Goal: Communication & Community: Participate in discussion

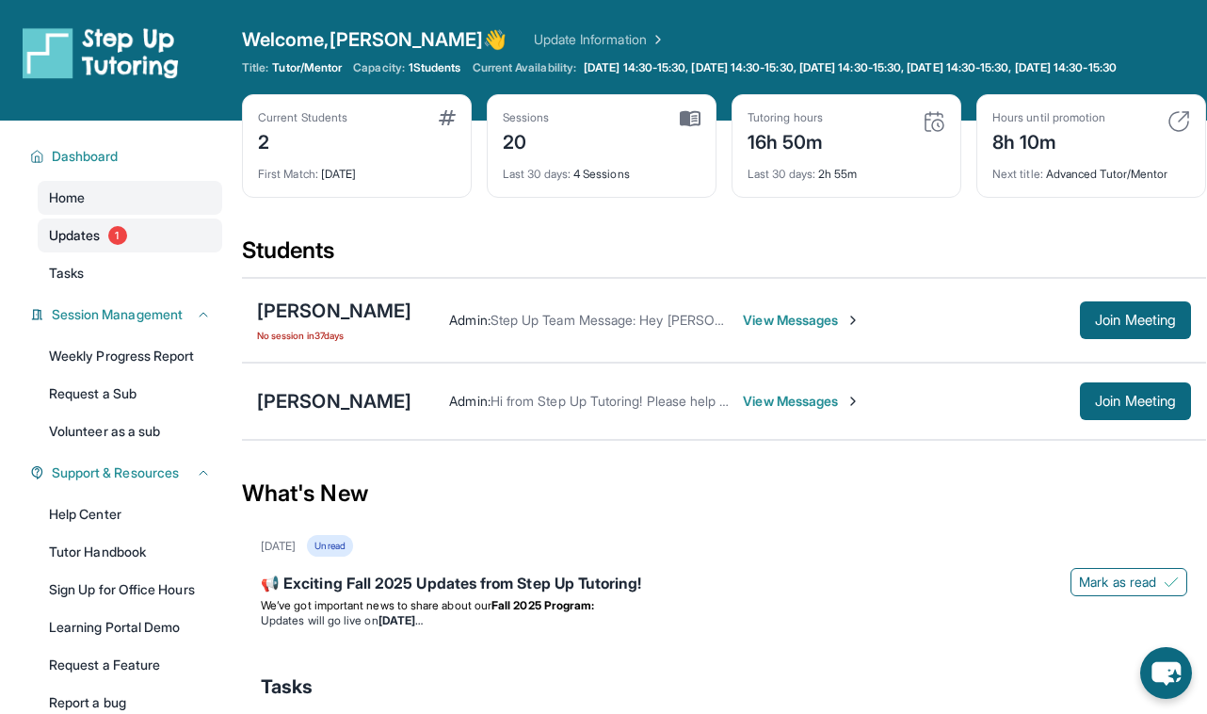
click at [137, 238] on link "Updates 1" at bounding box center [130, 235] width 185 height 34
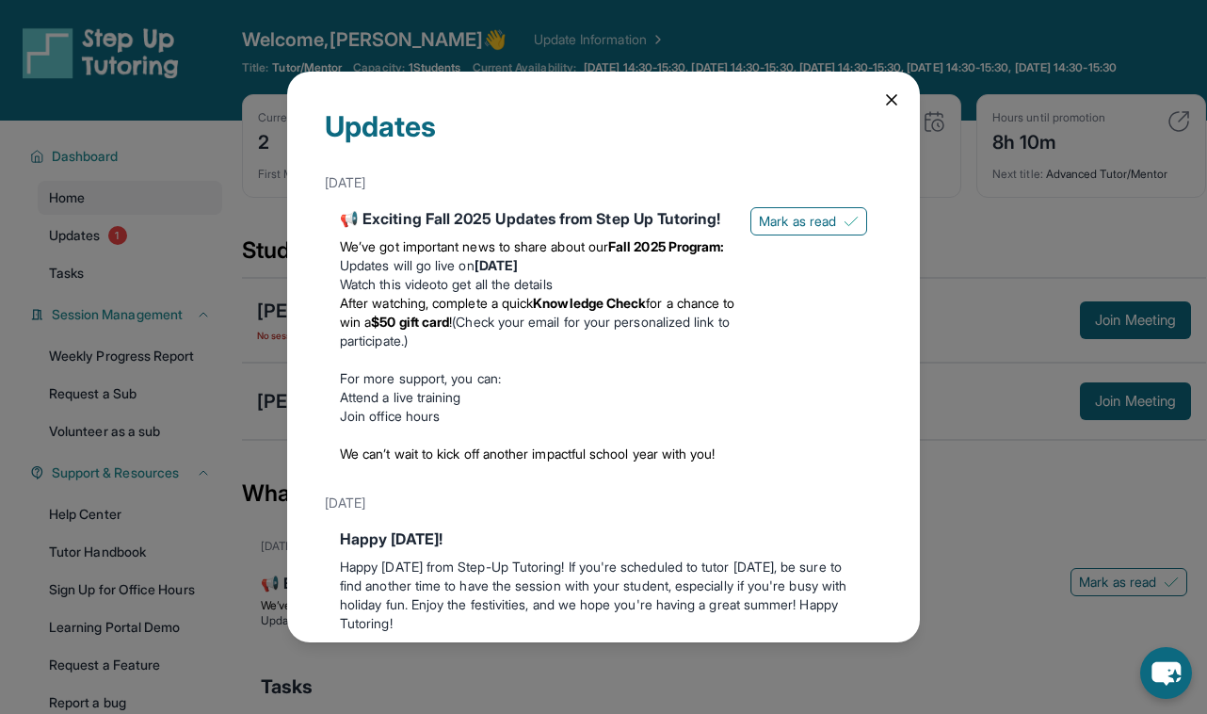
click at [137, 237] on div "Updates [DATE] 📢 Exciting Fall 2025 Updates from Step Up Tutoring! We’ve got im…" at bounding box center [603, 357] width 1207 height 714
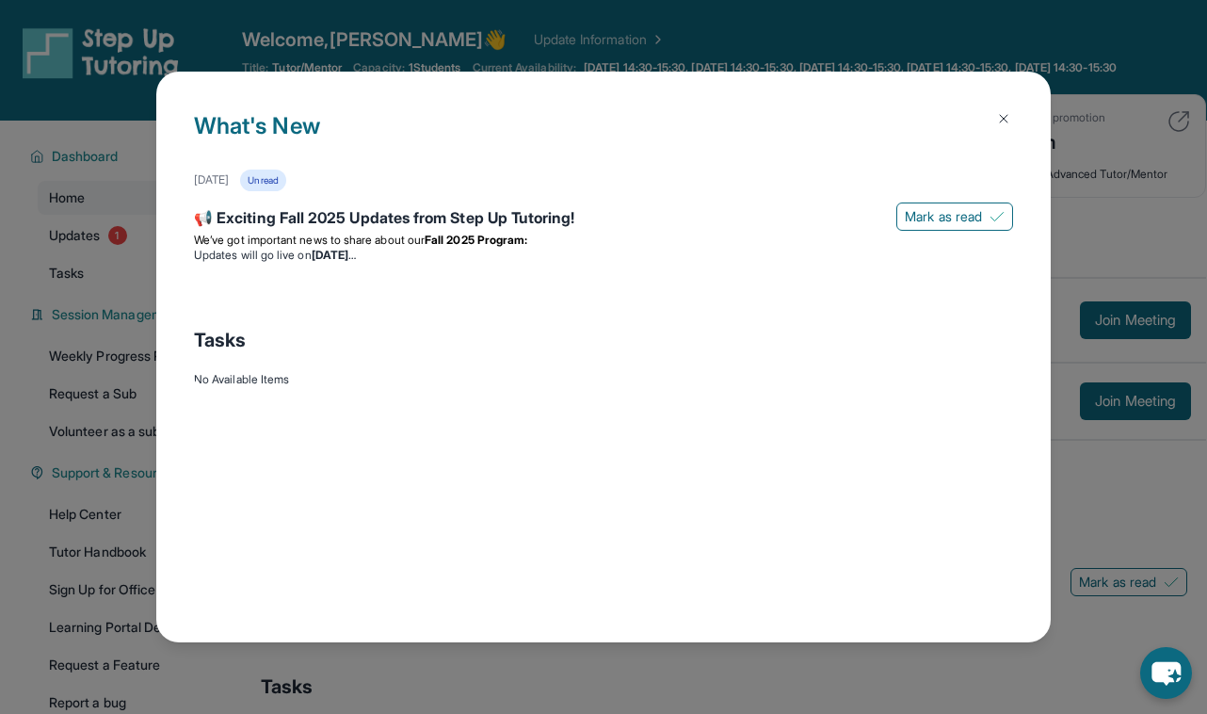
click at [1118, 342] on div "What's New [DATE] Unread 📢 Exciting Fall 2025 Updates from Step Up Tutoring! [P…" at bounding box center [603, 357] width 1207 height 714
click at [1017, 93] on div "What's New [DATE] Unread 📢 Exciting Fall 2025 Updates from Step Up Tutoring! [P…" at bounding box center [603, 357] width 895 height 571
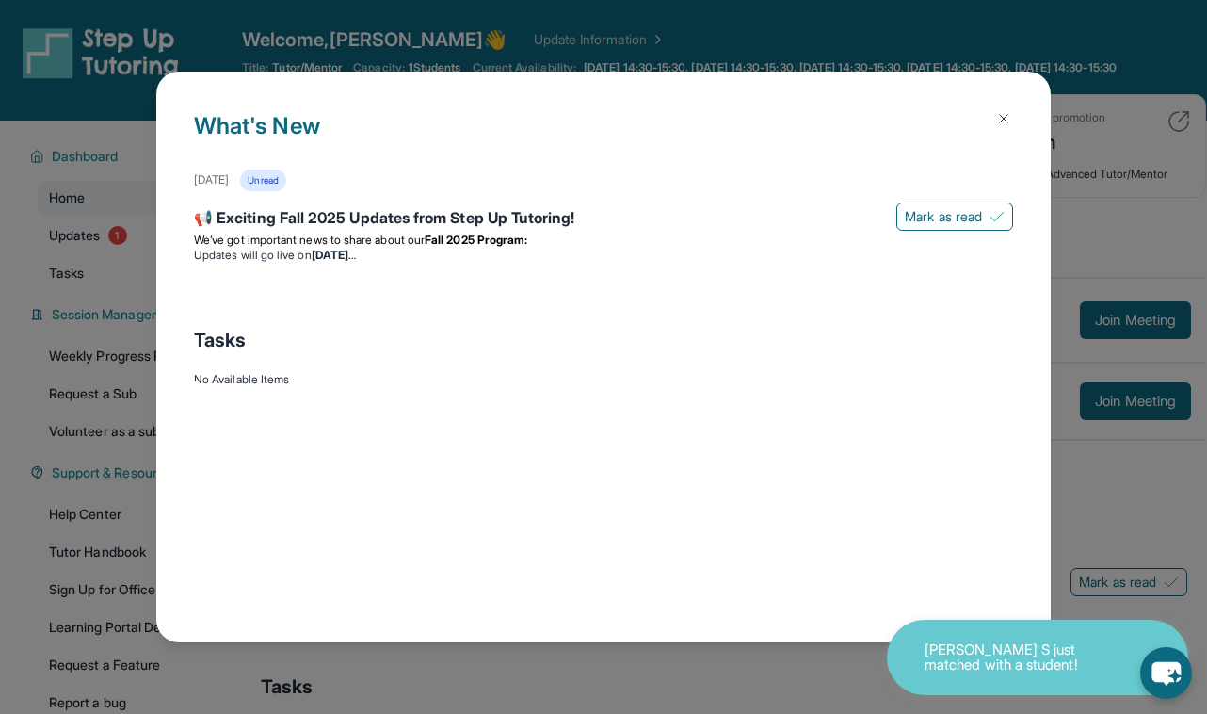
click at [1010, 116] on img at bounding box center [1003, 118] width 15 height 15
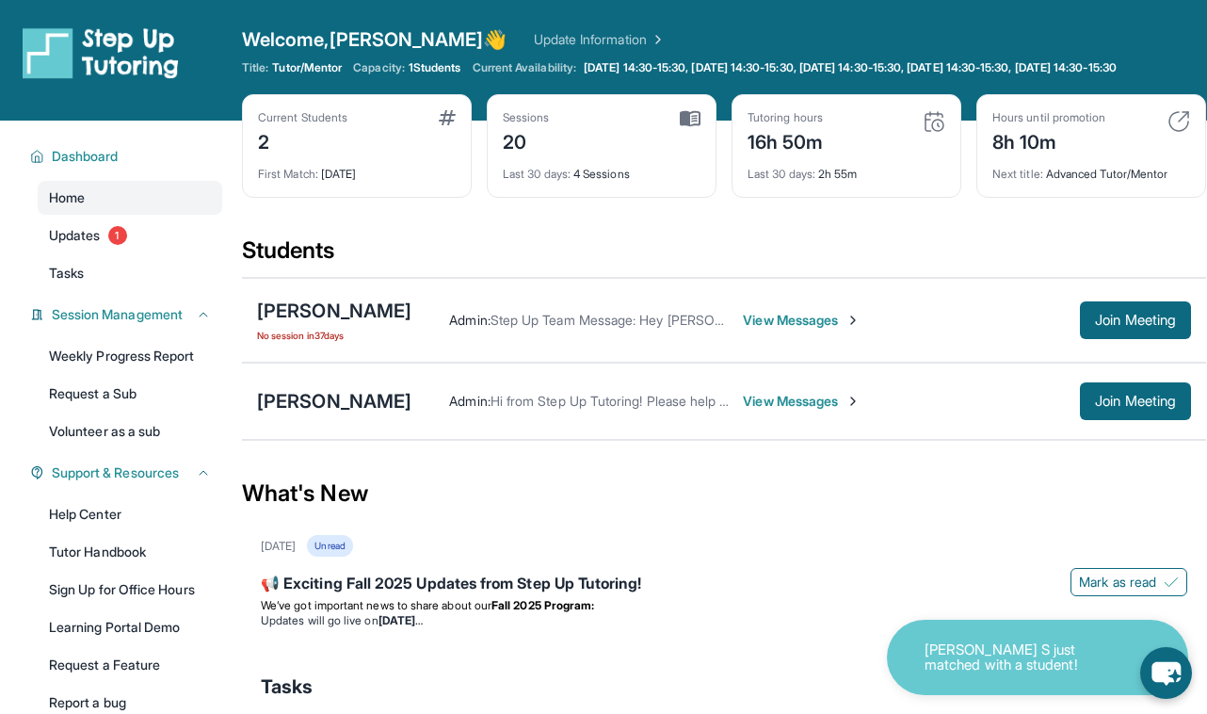
click at [1095, 395] on div "[PERSON_NAME] Admin : Hi from Step Up Tutoring! Please help your student improv…" at bounding box center [724, 401] width 964 height 77
click at [1095, 407] on span "Join Meeting" at bounding box center [1135, 400] width 81 height 11
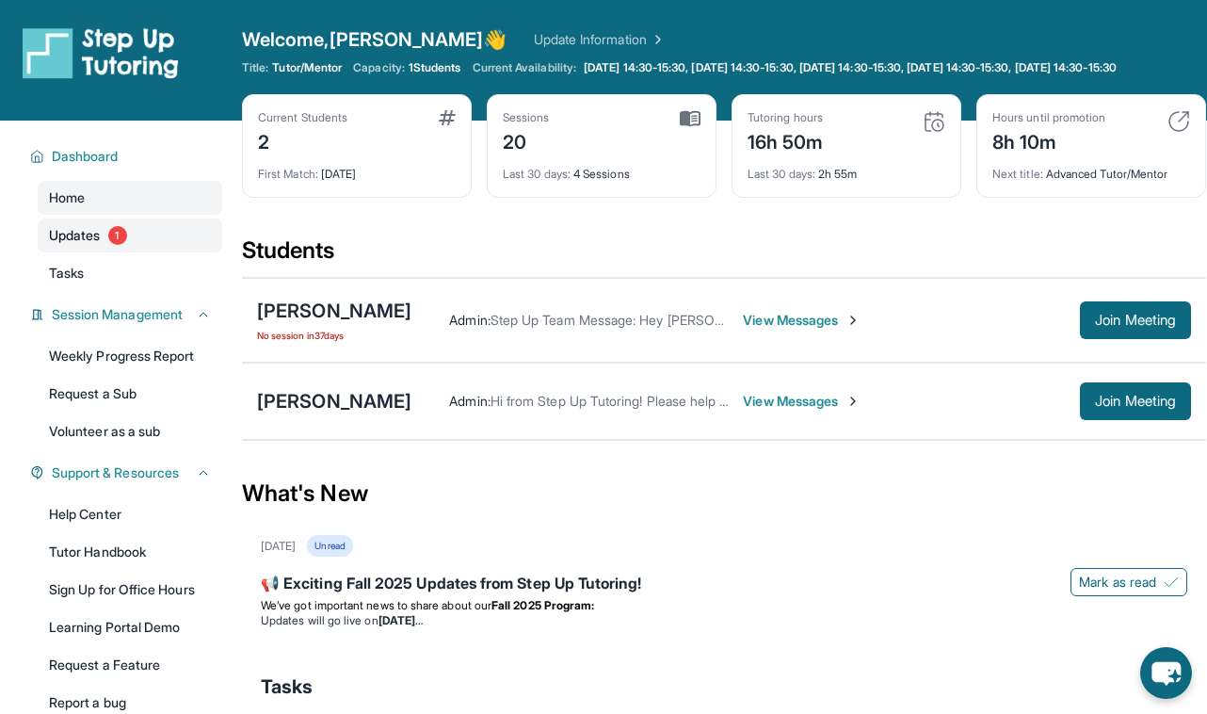
click at [101, 245] on span "Updates" at bounding box center [75, 235] width 52 height 19
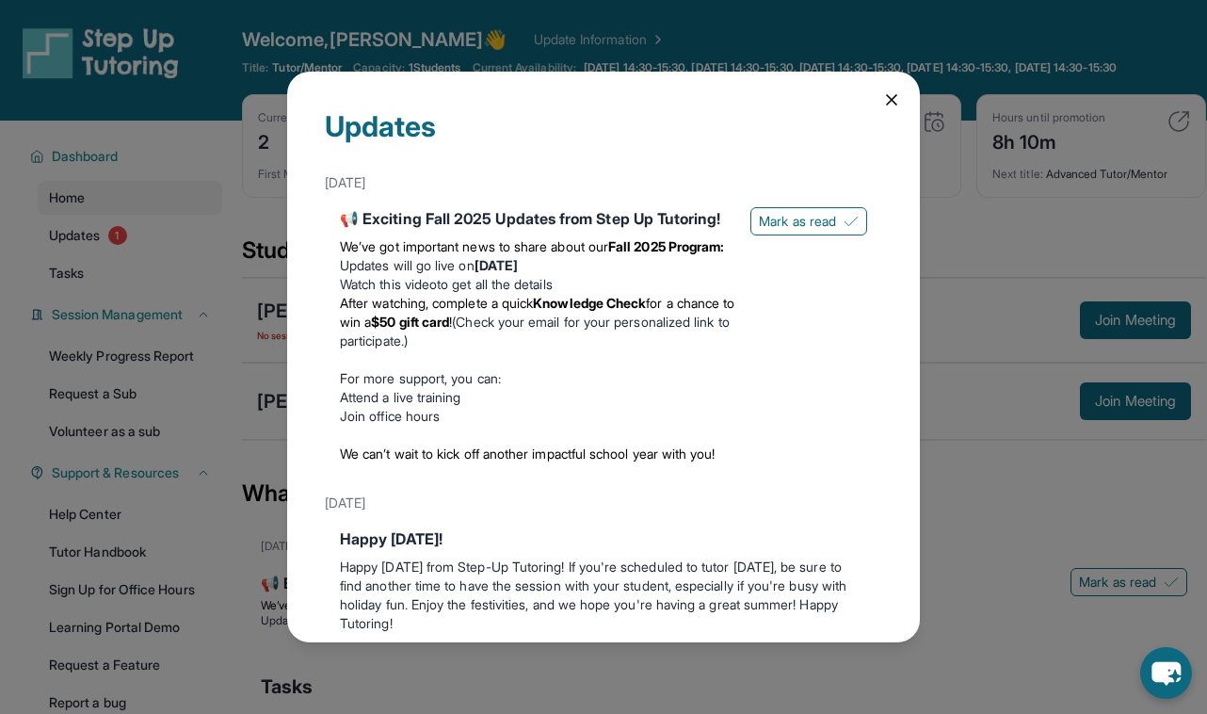
scroll to position [106, 0]
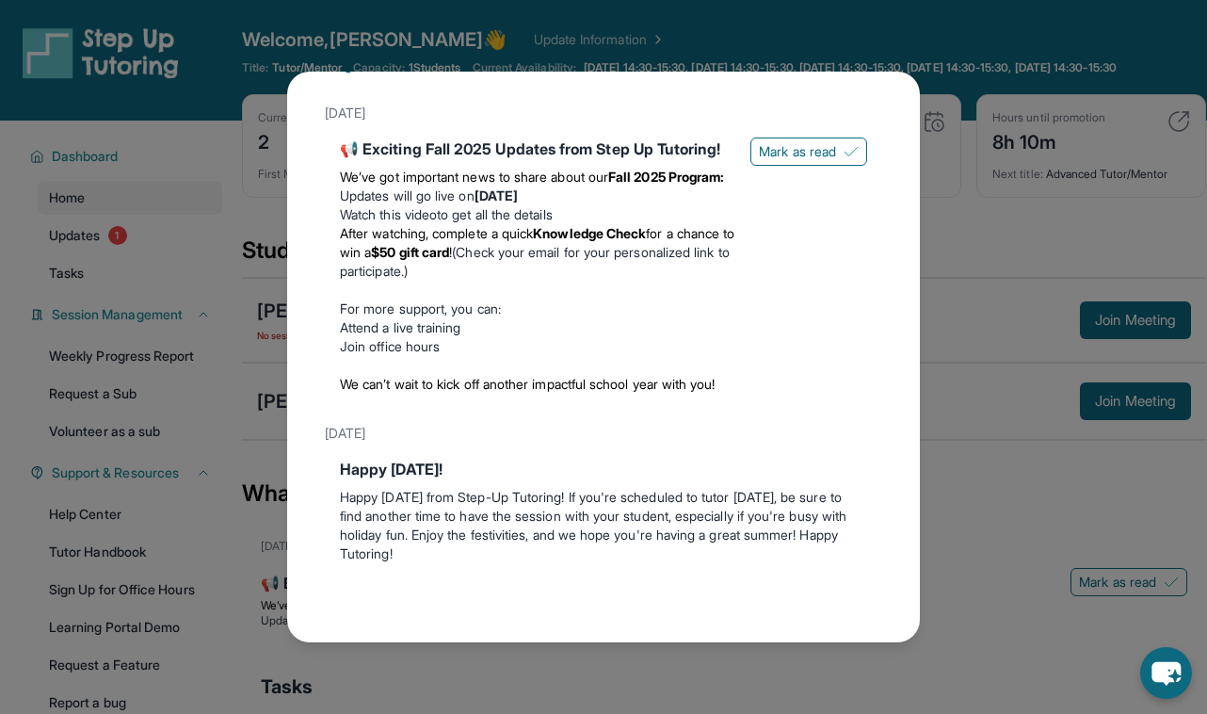
click at [185, 308] on div "Updates [DATE] 📢 Exciting Fall 2025 Updates from Step Up Tutoring! We’ve got im…" at bounding box center [603, 357] width 1207 height 714
